Goal: Register for event/course

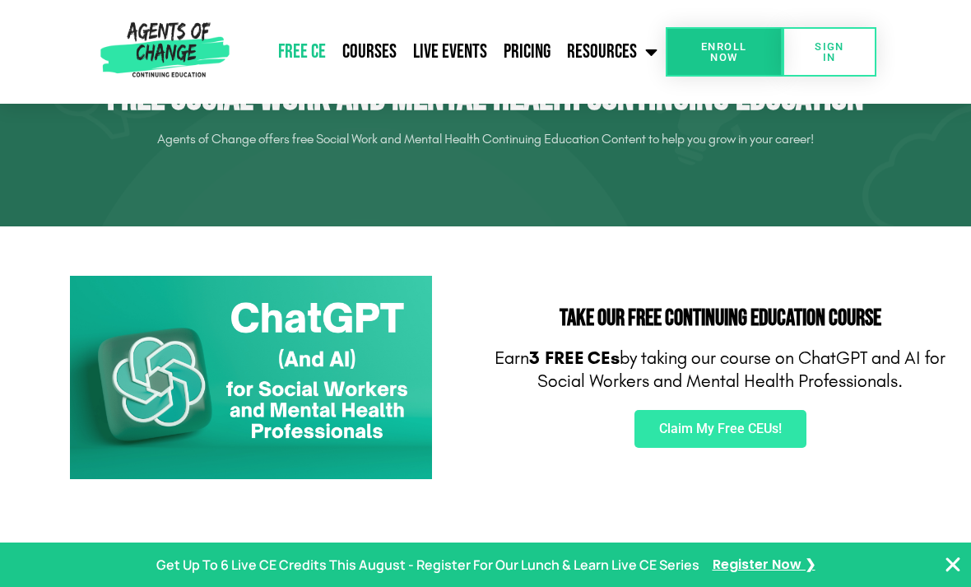
scroll to position [151, 0]
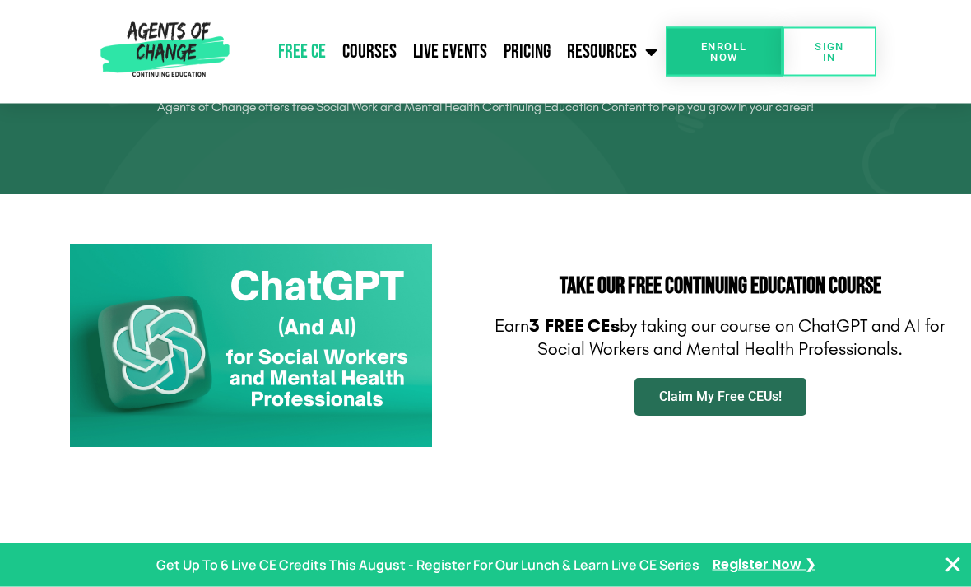
click at [688, 400] on span "Claim My Free CEUs!" at bounding box center [720, 397] width 123 height 13
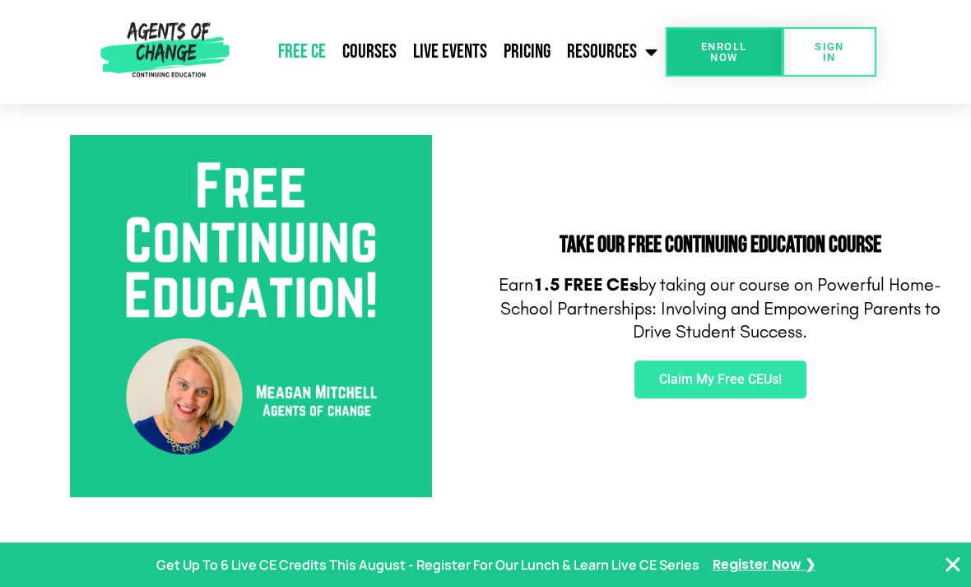
scroll to position [623, 0]
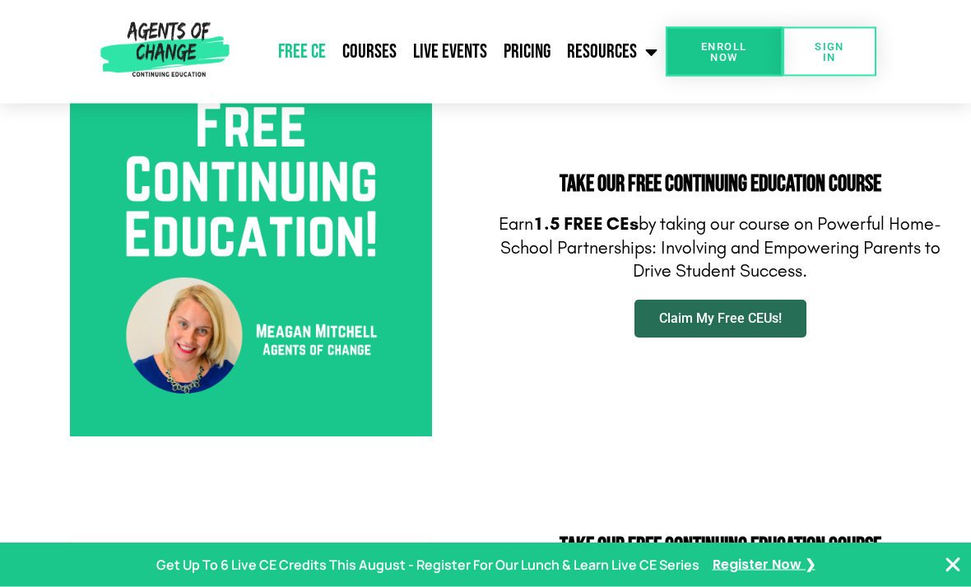
click at [752, 318] on span "Claim My Free CEUs!" at bounding box center [720, 319] width 123 height 13
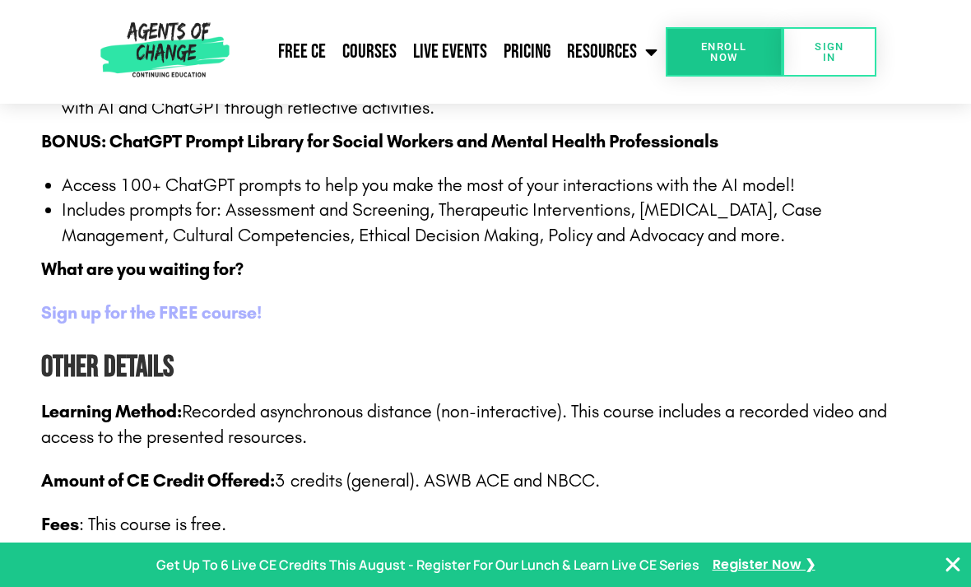
scroll to position [2233, 0]
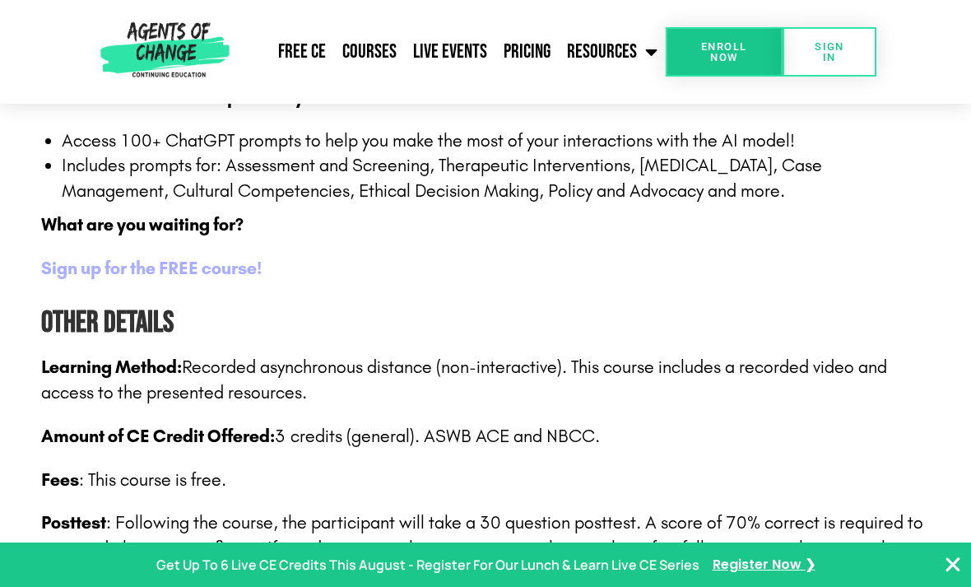
click at [133, 258] on b "Sign up for the FREE course!" at bounding box center [151, 268] width 221 height 21
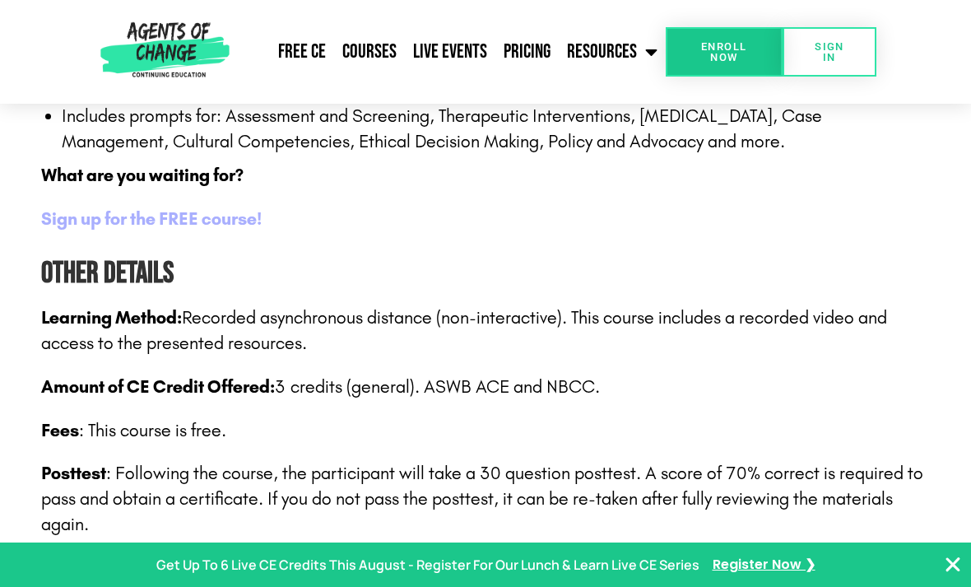
scroll to position [2286, 0]
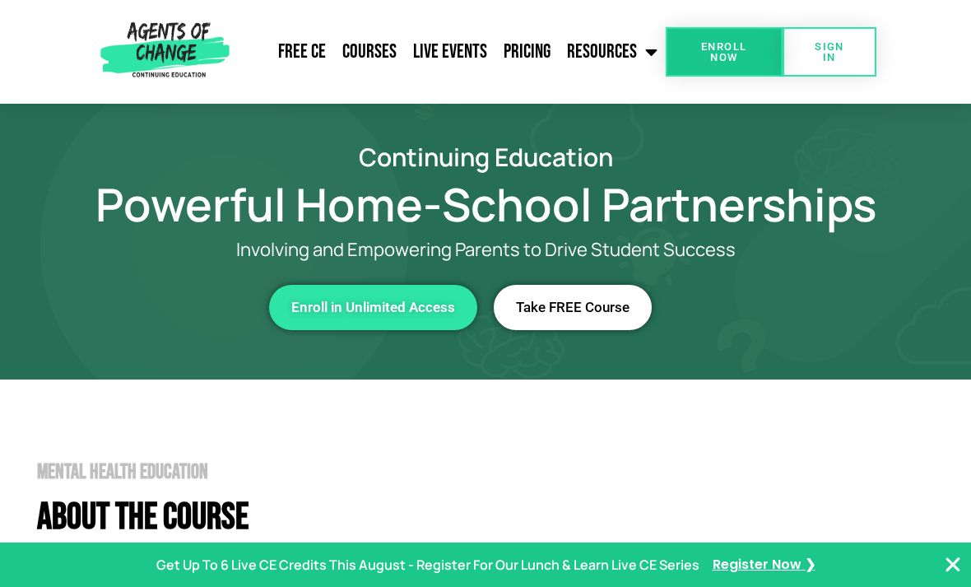
click at [578, 290] on link "Take FREE Course" at bounding box center [573, 307] width 158 height 45
